Goal: Find specific page/section: Find specific page/section

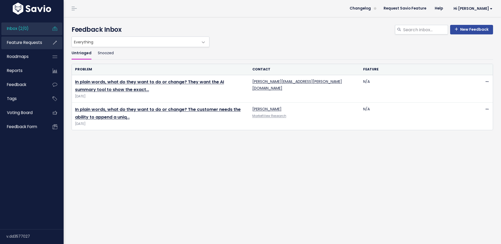
click at [29, 46] on link "Feature Requests" at bounding box center [22, 43] width 43 height 12
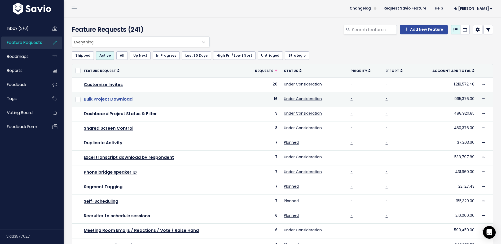
click at [122, 99] on link "Bulk Project Download" at bounding box center [108, 99] width 49 height 6
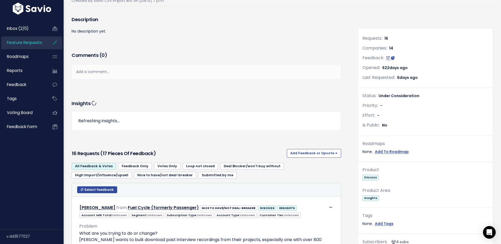
scroll to position [56, 0]
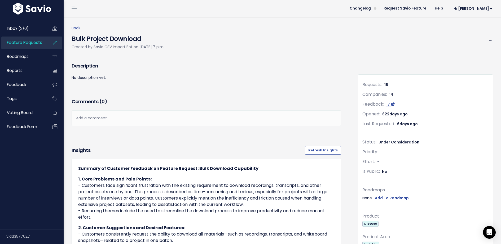
click at [25, 43] on span "Feature Requests" at bounding box center [24, 43] width 35 height 6
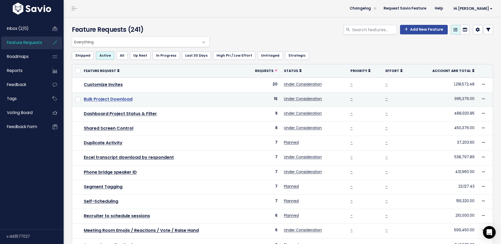
click at [111, 98] on link "Bulk Project Download" at bounding box center [108, 99] width 49 height 6
